Goal: Task Accomplishment & Management: Manage account settings

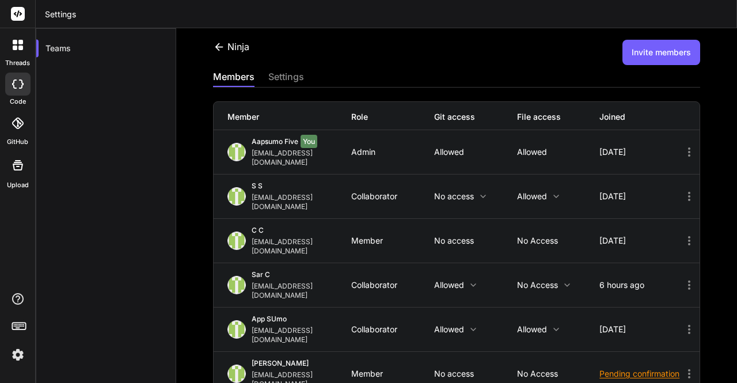
click at [652, 51] on button "Invite members" at bounding box center [662, 52] width 78 height 25
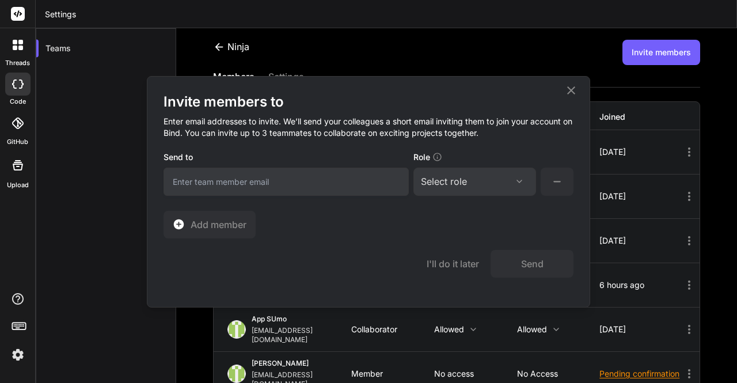
click at [286, 181] on input "email" at bounding box center [286, 182] width 245 height 28
type input "[EMAIL_ADDRESS][DOMAIN_NAME]"
click at [457, 178] on div "Select role" at bounding box center [444, 182] width 46 height 14
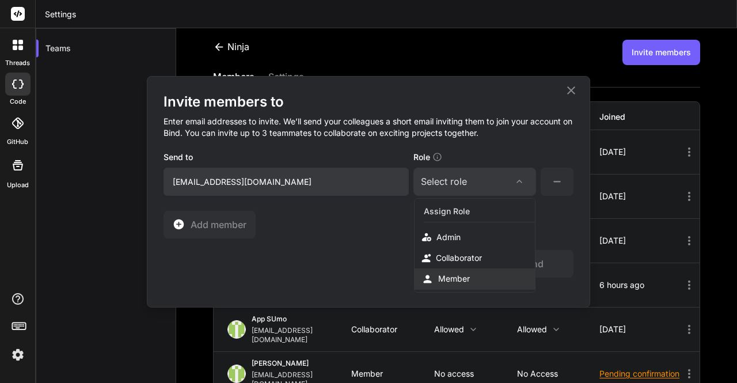
click at [458, 275] on div "Member" at bounding box center [454, 279] width 32 height 12
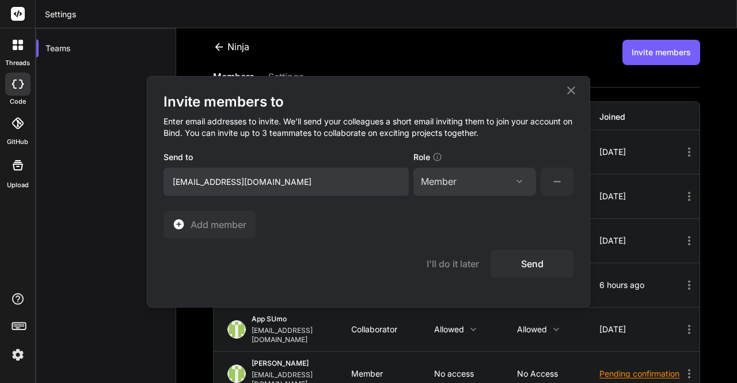
click at [523, 259] on button "Send" at bounding box center [532, 264] width 83 height 28
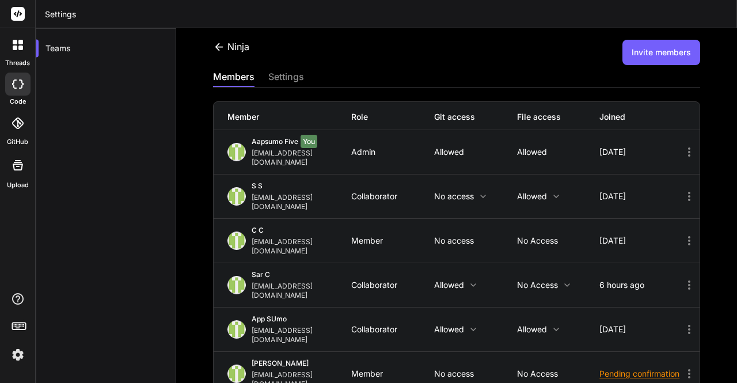
click at [678, 58] on button "Invite members" at bounding box center [662, 52] width 78 height 25
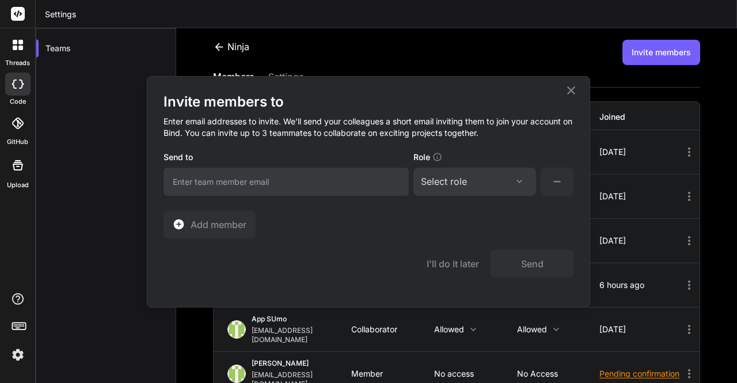
click at [336, 175] on input "email" at bounding box center [286, 182] width 245 height 28
type input "[EMAIL_ADDRESS][DOMAIN_NAME]"
click at [453, 177] on div "Select role" at bounding box center [444, 182] width 46 height 14
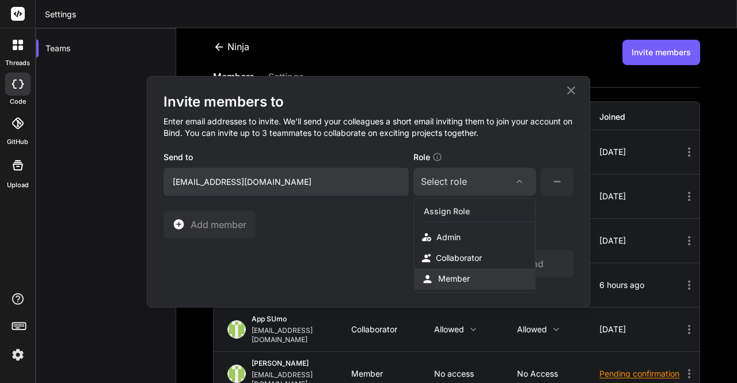
click at [450, 268] on div "Member" at bounding box center [475, 278] width 120 height 21
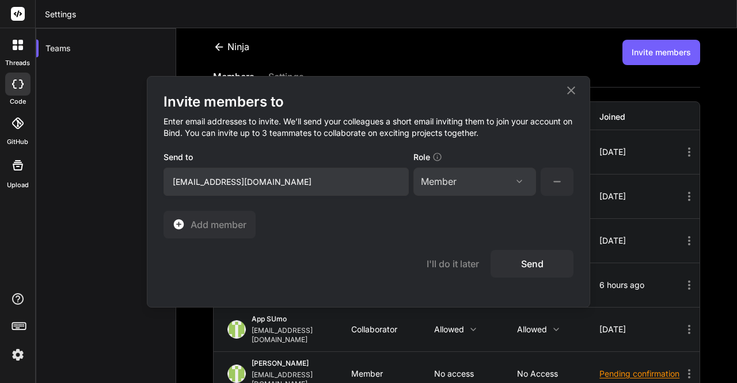
click at [523, 266] on button "Send" at bounding box center [532, 264] width 83 height 28
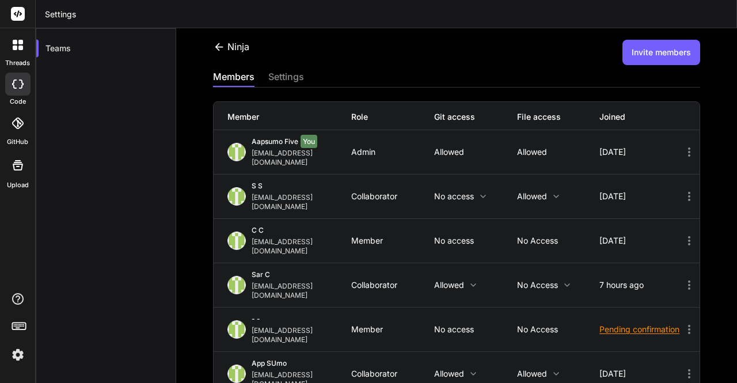
scroll to position [14, 0]
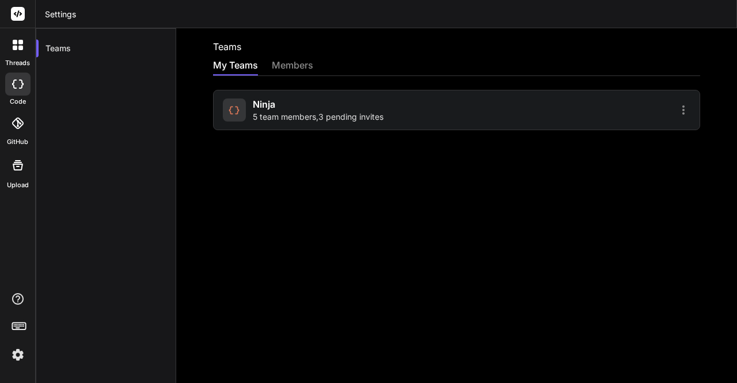
click at [287, 100] on div "Ninja 5 team members , 3 pending invites" at bounding box center [318, 109] width 131 height 25
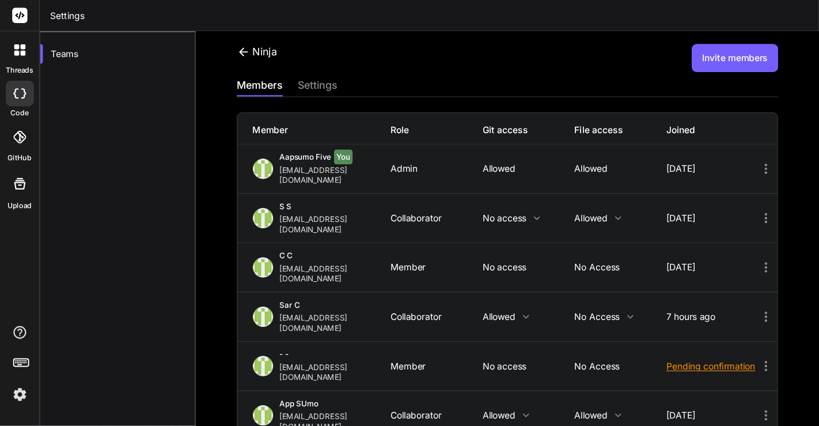
scroll to position [42, 0]
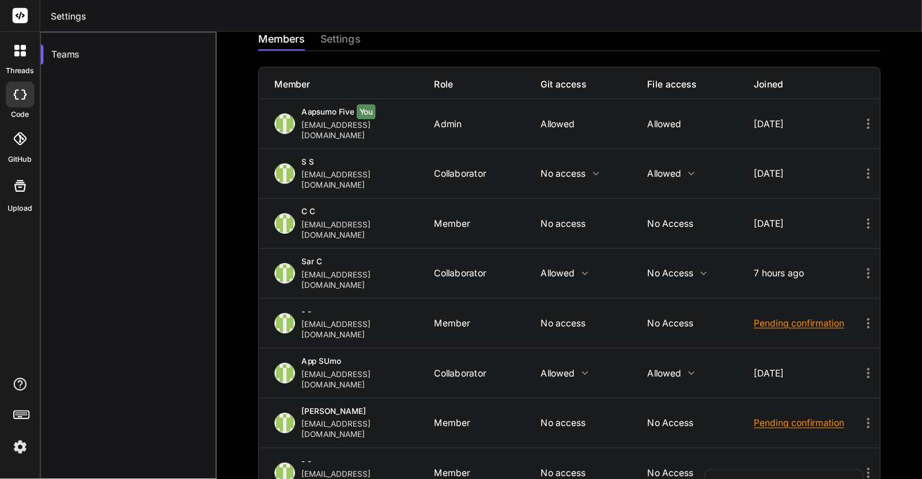
scroll to position [0, 0]
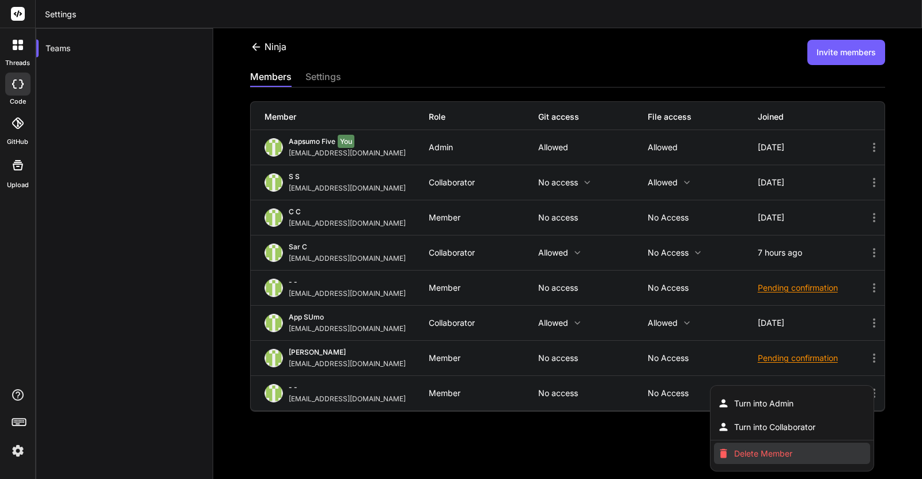
click at [737, 383] on li "Delete Member" at bounding box center [792, 453] width 156 height 21
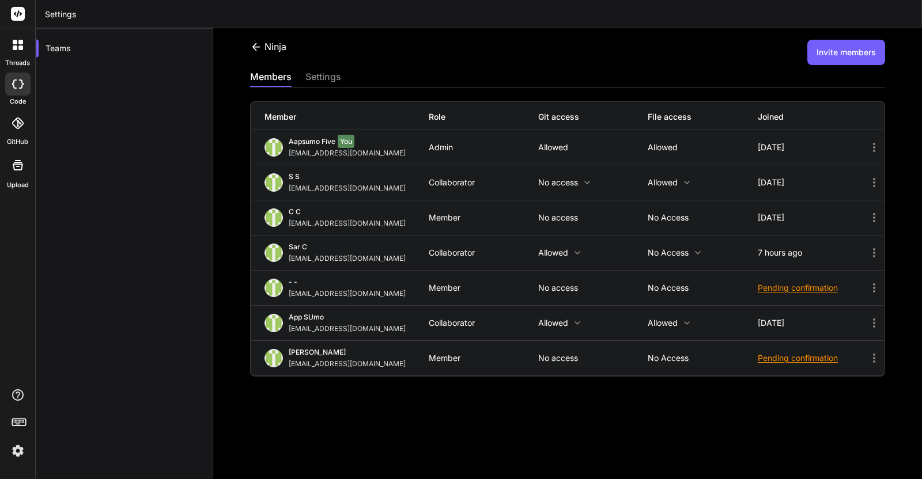
click at [737, 281] on icon at bounding box center [874, 288] width 14 height 14
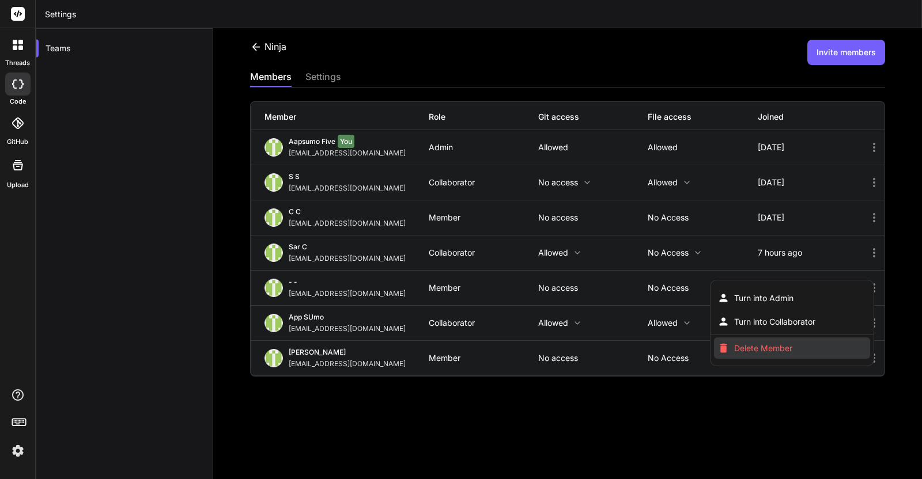
click at [737, 354] on li "Delete Member" at bounding box center [792, 348] width 156 height 21
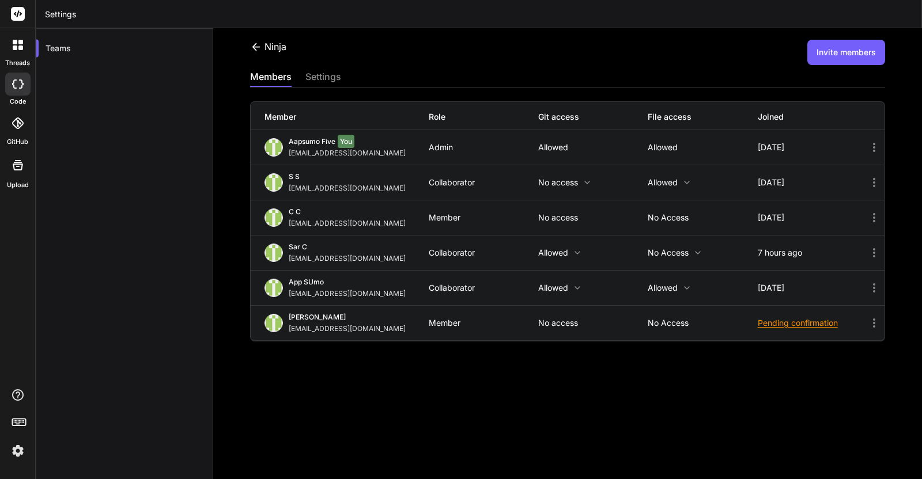
click at [737, 253] on icon at bounding box center [874, 253] width 14 height 14
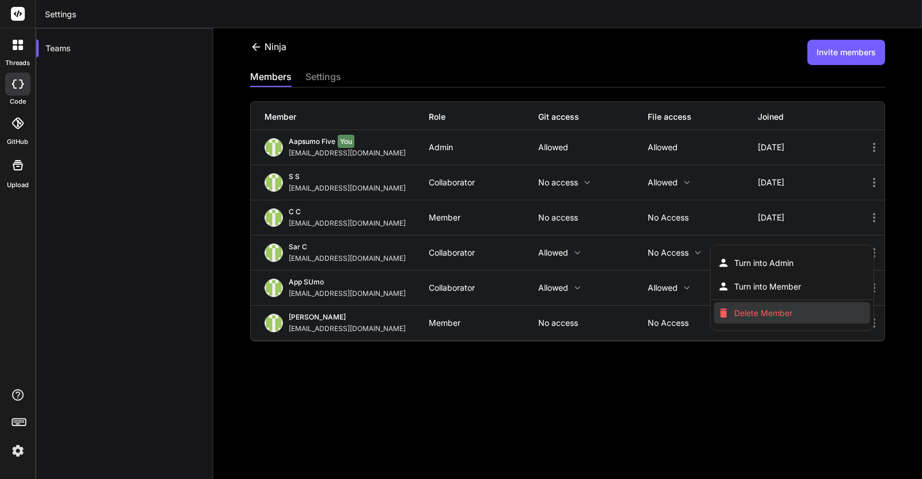
click at [737, 316] on span "Delete Member" at bounding box center [763, 314] width 58 height 12
